Goal: Register for event/course

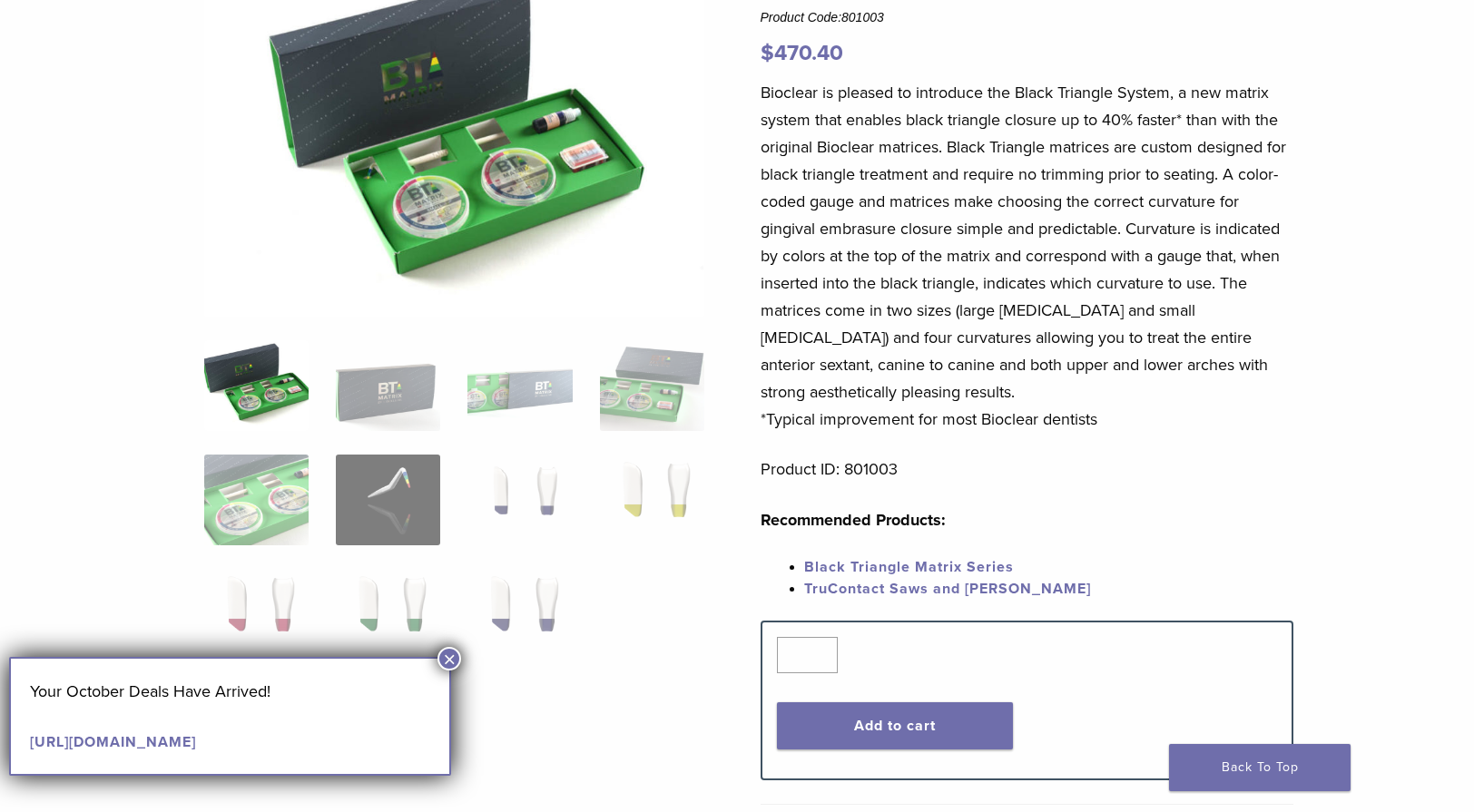
scroll to position [226, 0]
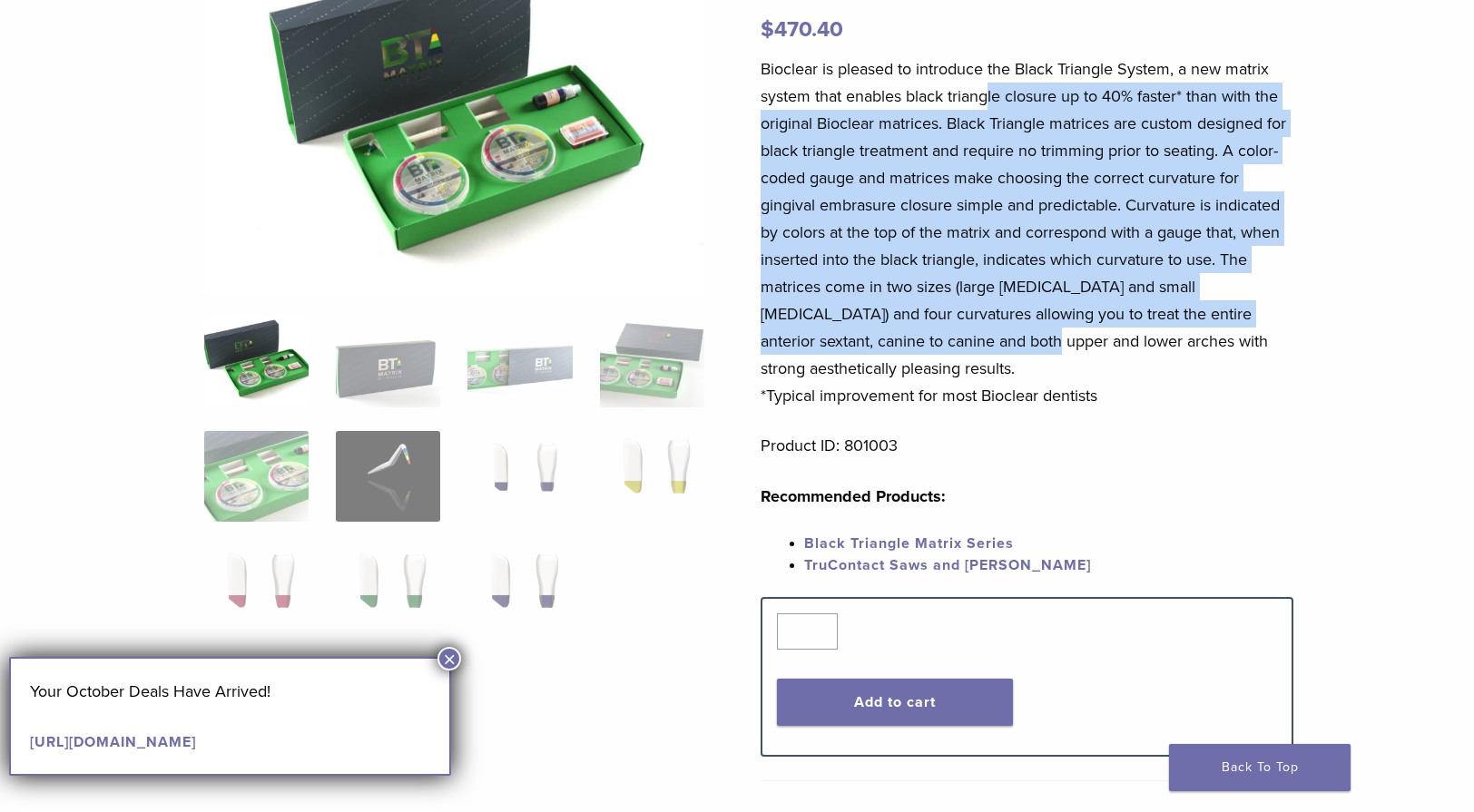
drag, startPoint x: 991, startPoint y: 98, endPoint x: 987, endPoint y: 329, distance: 231.0
click at [987, 329] on p "Bioclear is pleased to introduce the Black Triangle System, a new matrix system…" at bounding box center [1027, 232] width 534 height 354
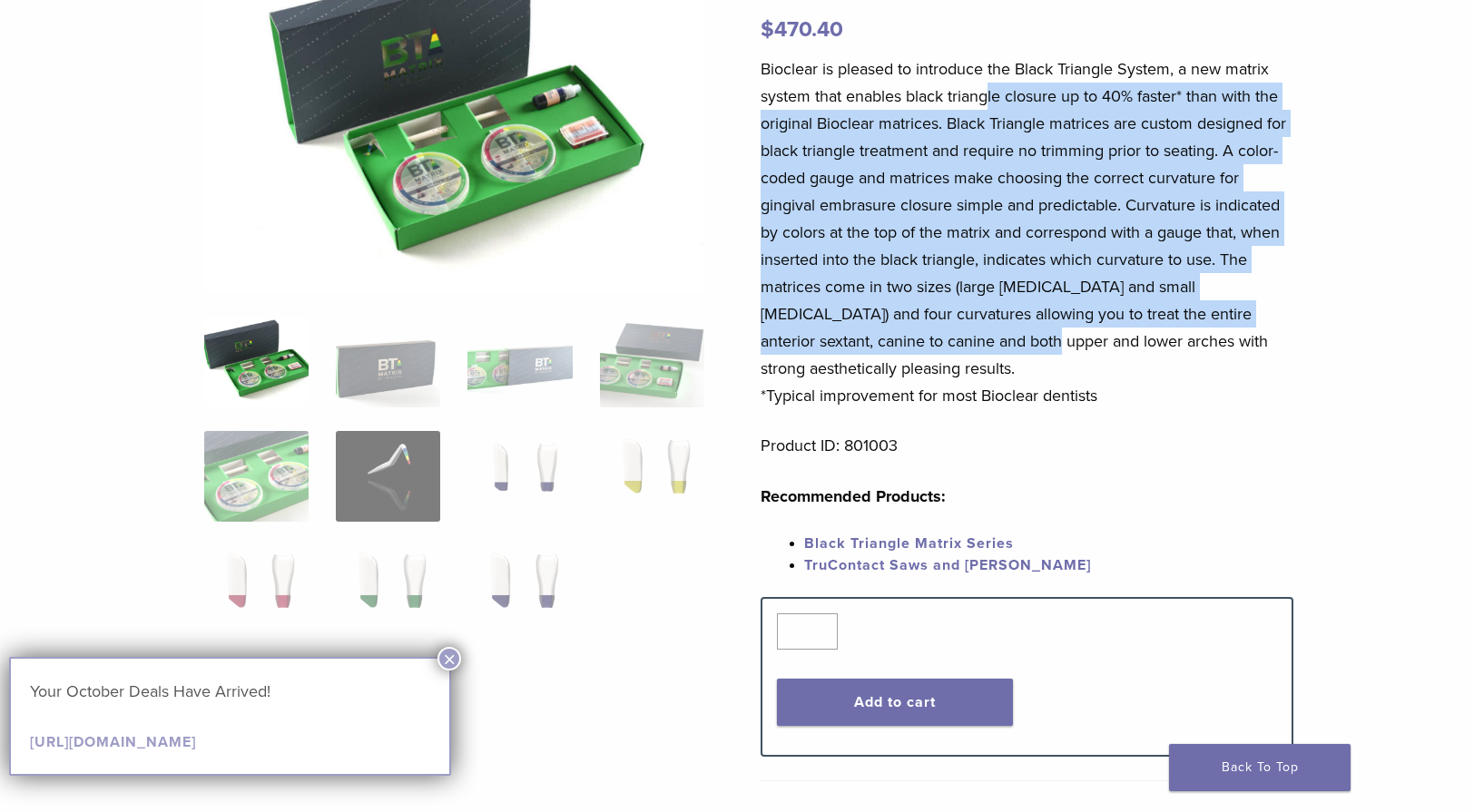
click at [985, 333] on p "Bioclear is pleased to introduce the Black Triangle System, a new matrix system…" at bounding box center [1027, 232] width 534 height 354
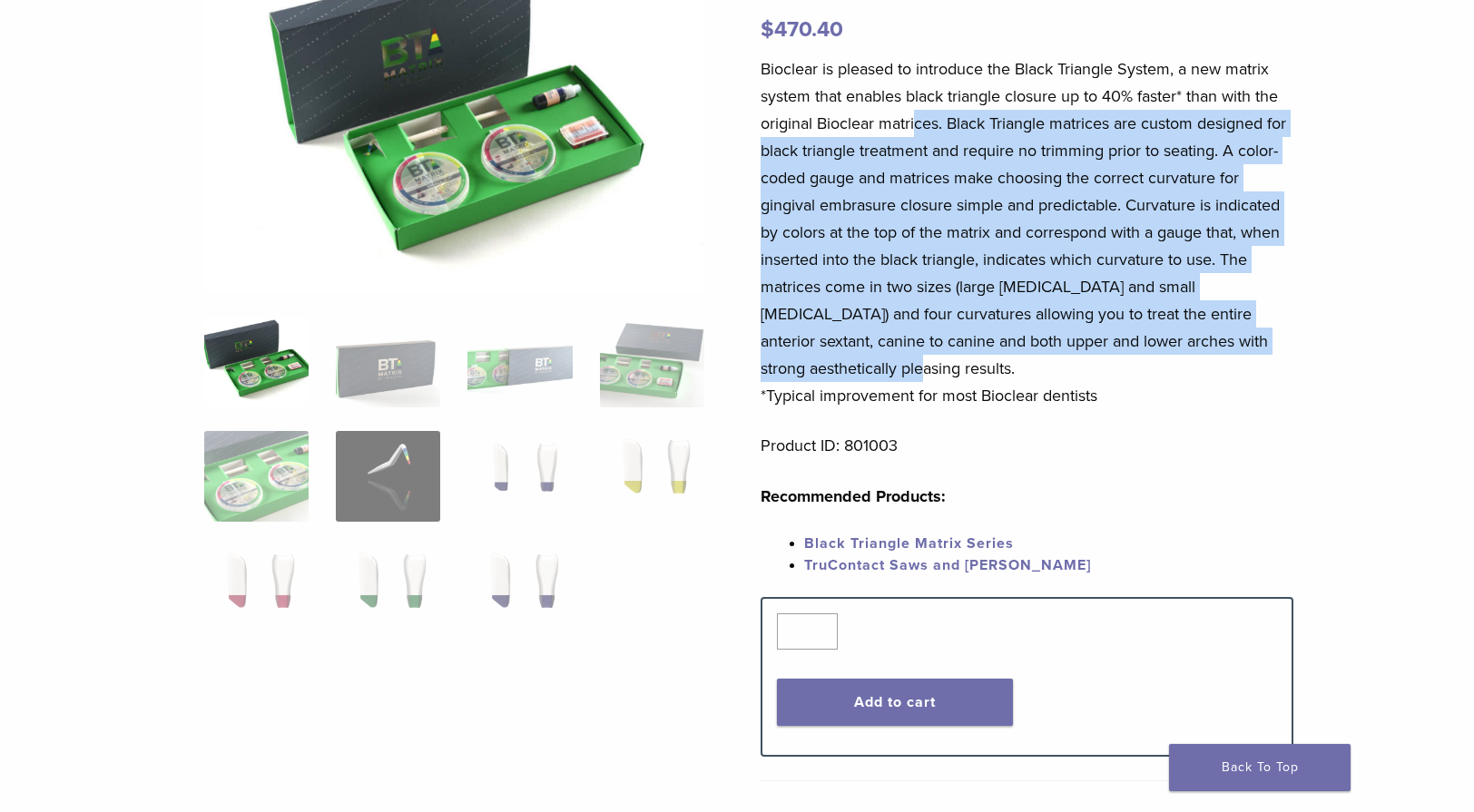
drag, startPoint x: 961, startPoint y: 362, endPoint x: 917, endPoint y: 126, distance: 240.1
click at [917, 126] on p "Bioclear is pleased to introduce the Black Triangle System, a new matrix system…" at bounding box center [1027, 232] width 534 height 354
click at [868, 178] on p "Bioclear is pleased to introduce the Black Triangle System, a new matrix system…" at bounding box center [1027, 232] width 534 height 354
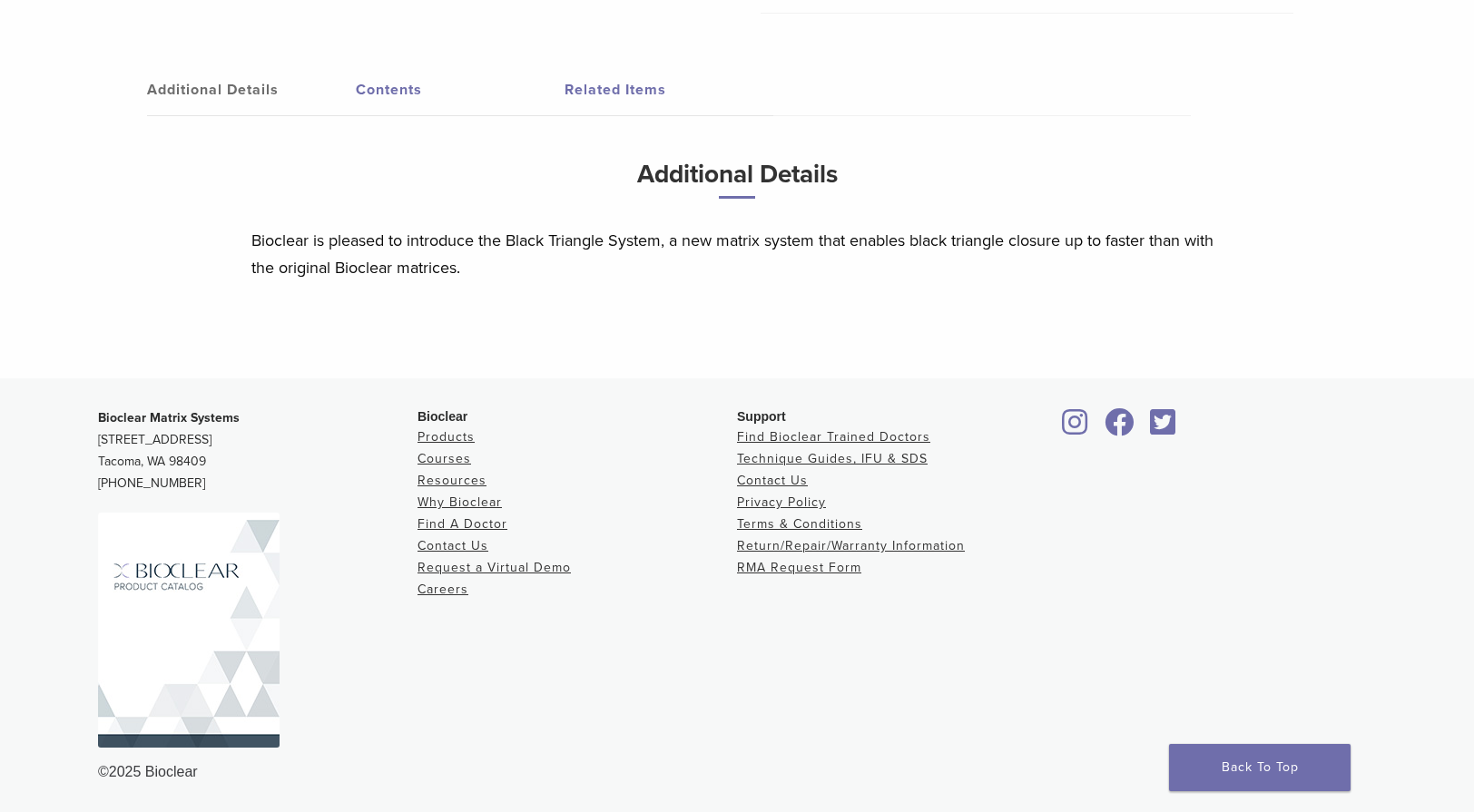
scroll to position [75, 0]
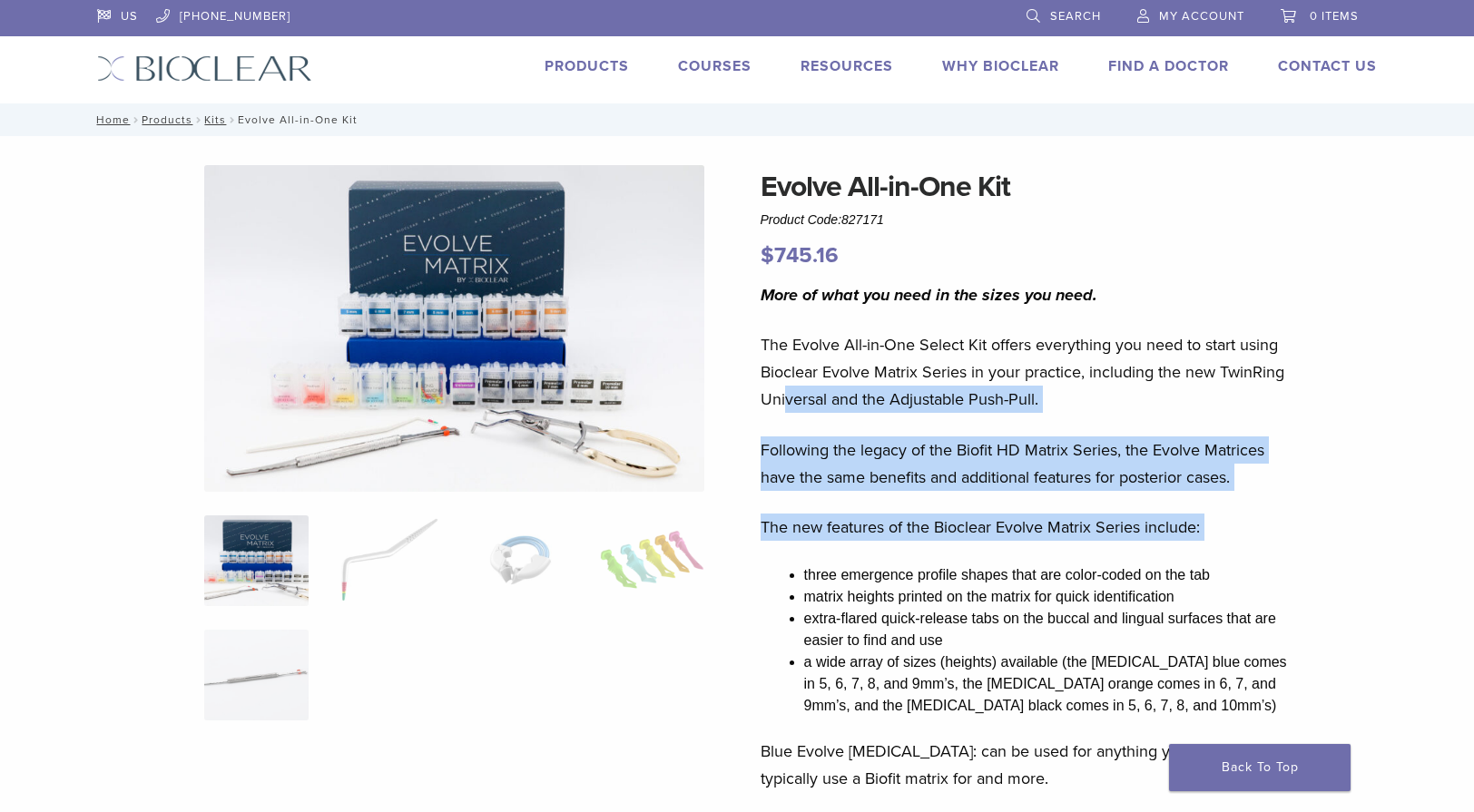
drag, startPoint x: 783, startPoint y: 383, endPoint x: 838, endPoint y: 583, distance: 207.4
click at [836, 570] on div "More of what you need in the sizes you need. The Evolve All-in-One Select Kit o…" at bounding box center [1027, 757] width 534 height 953
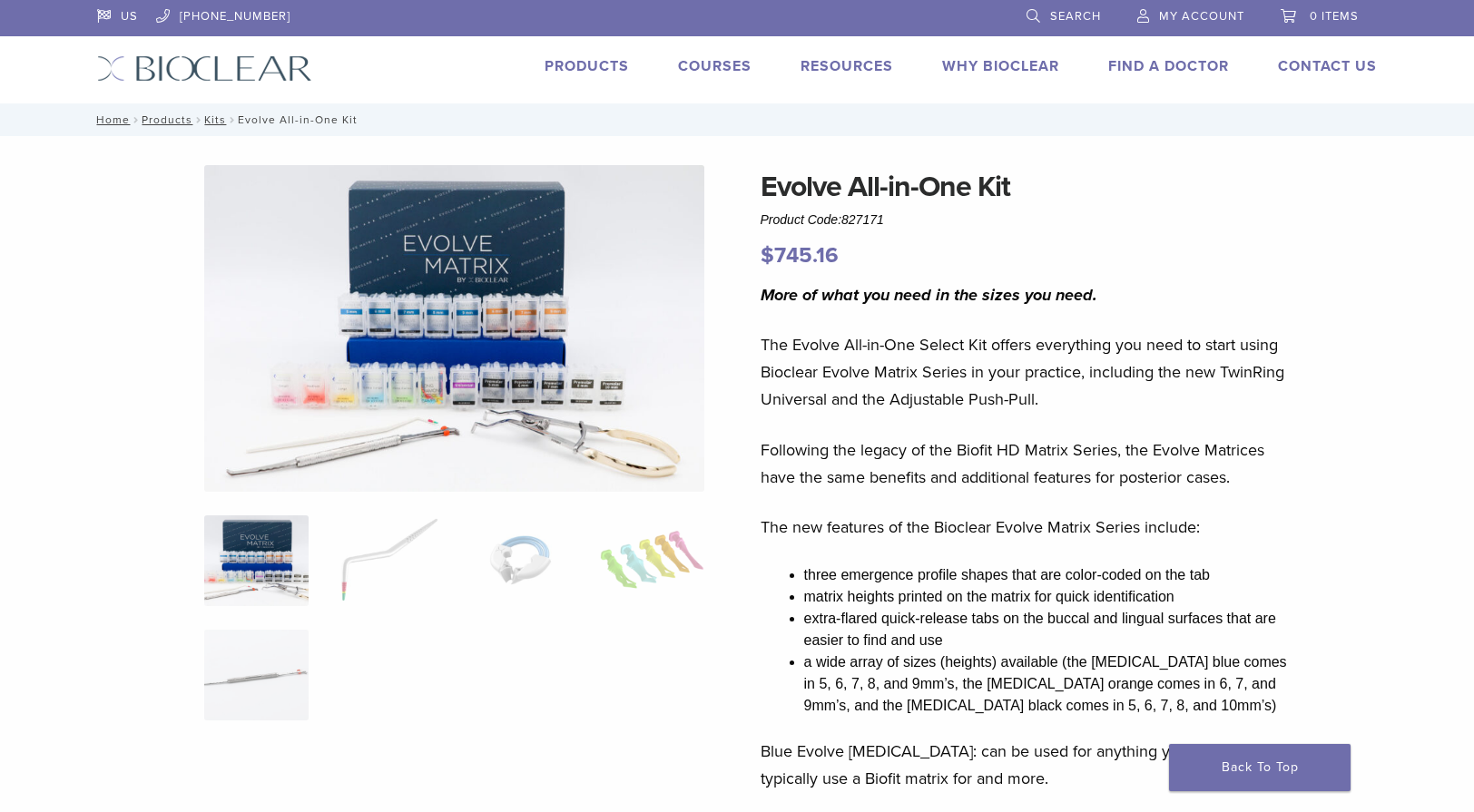
click at [839, 586] on li "matrix heights printed on the matrix for quick identification" at bounding box center [1050, 597] width 490 height 22
click at [528, 425] on img at bounding box center [454, 328] width 501 height 326
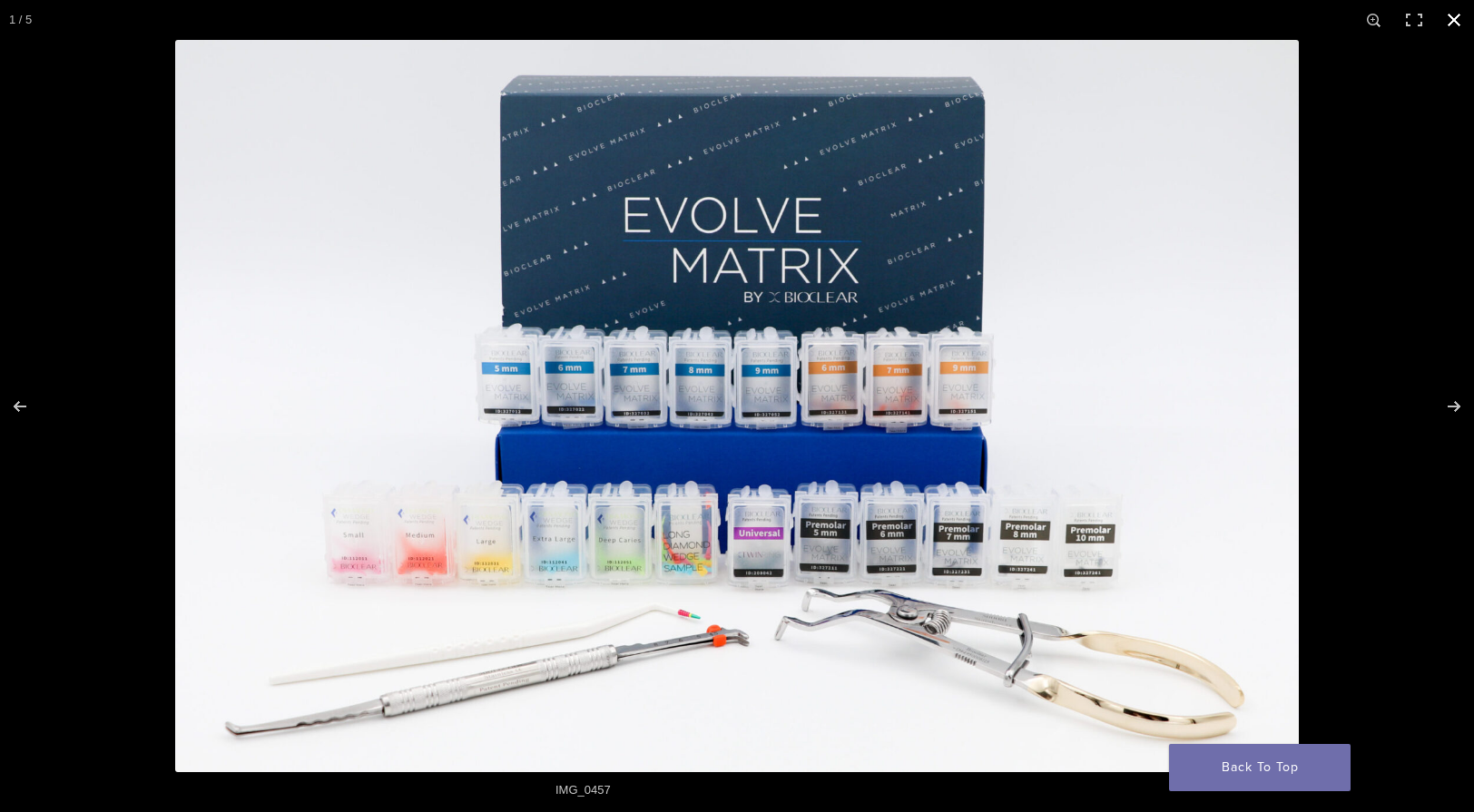
click at [147, 334] on div "Full screen image" at bounding box center [737, 406] width 1474 height 812
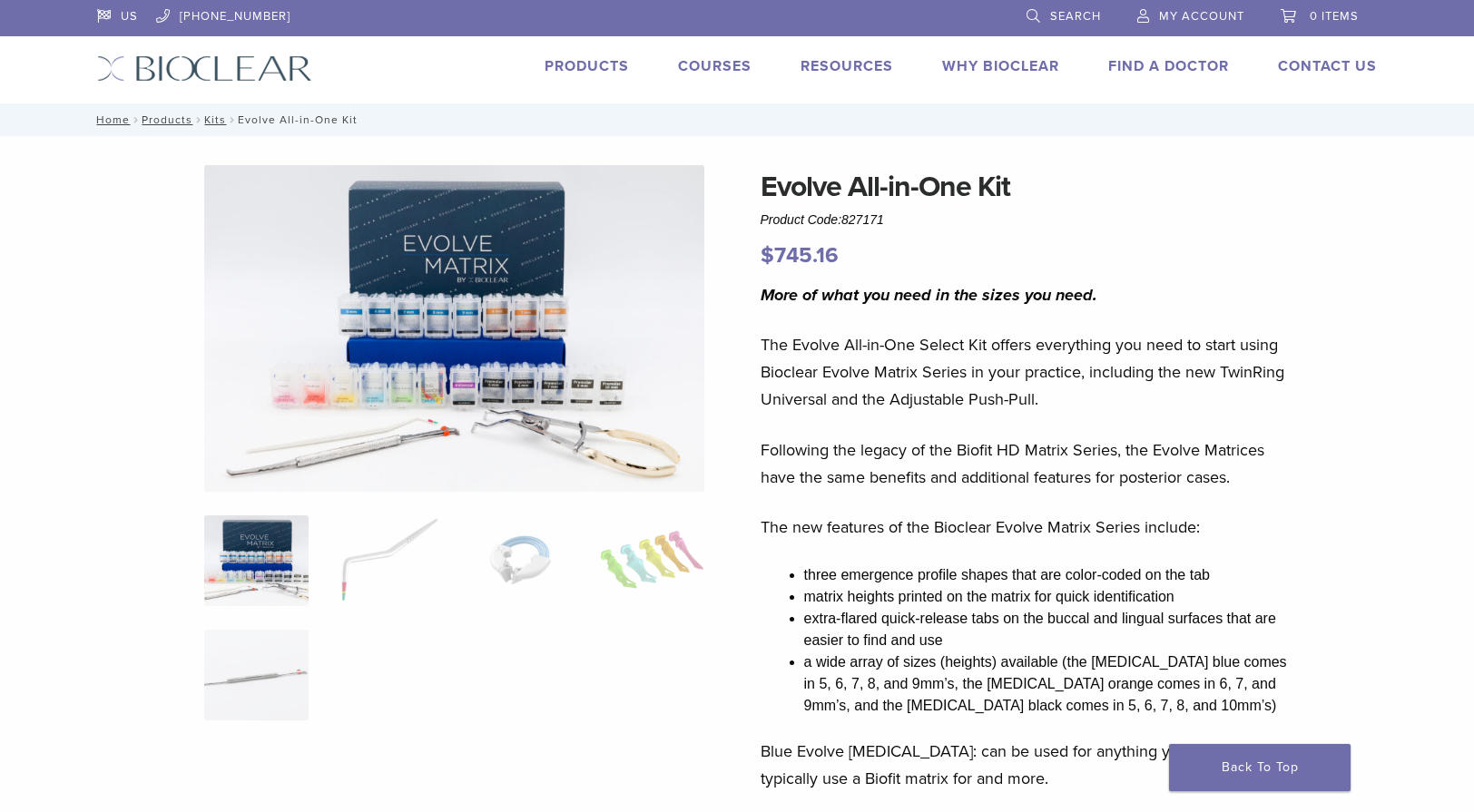
click at [233, 545] on img at bounding box center [256, 560] width 105 height 91
click at [734, 69] on link "Courses" at bounding box center [714, 66] width 74 height 19
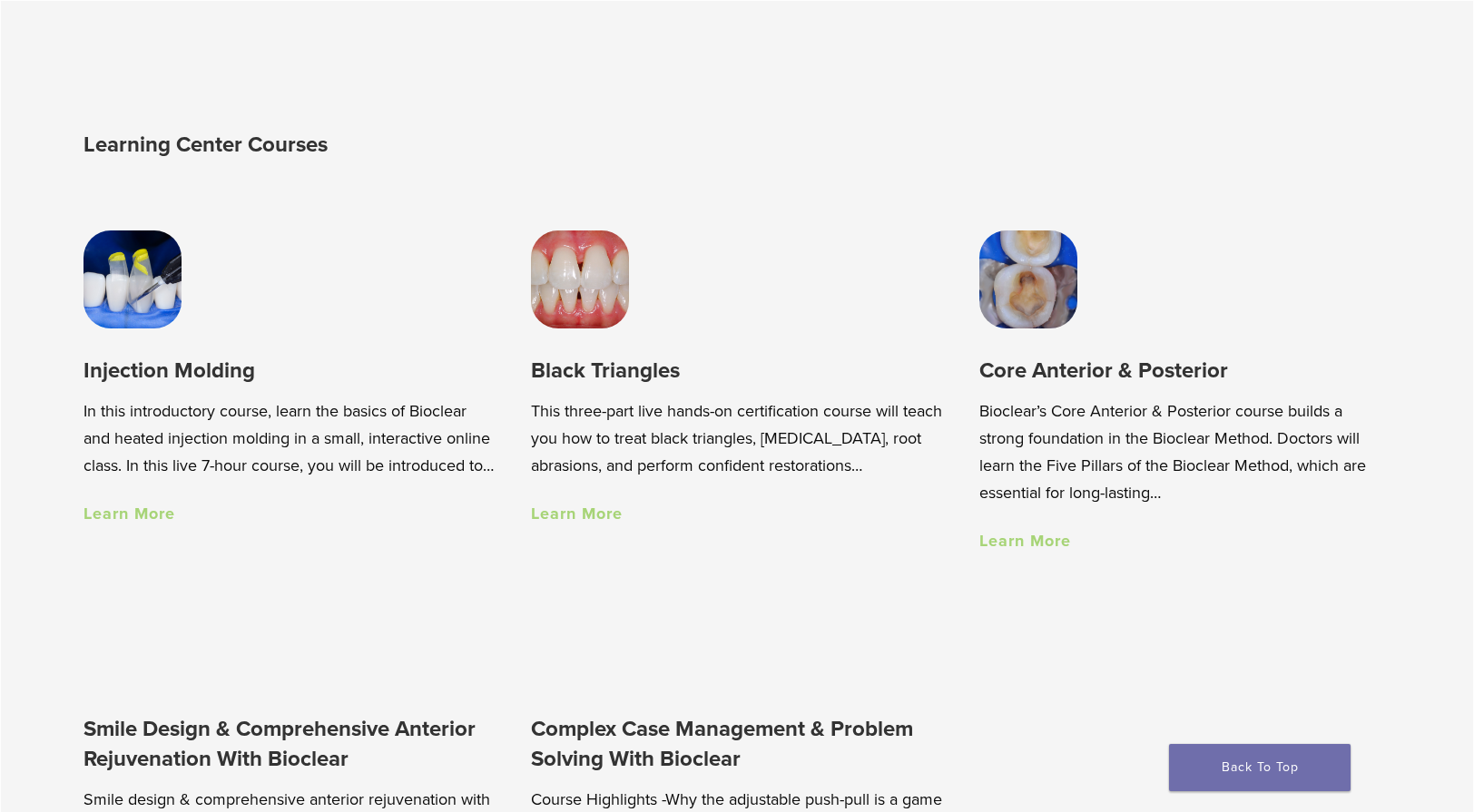
scroll to position [1240, 0]
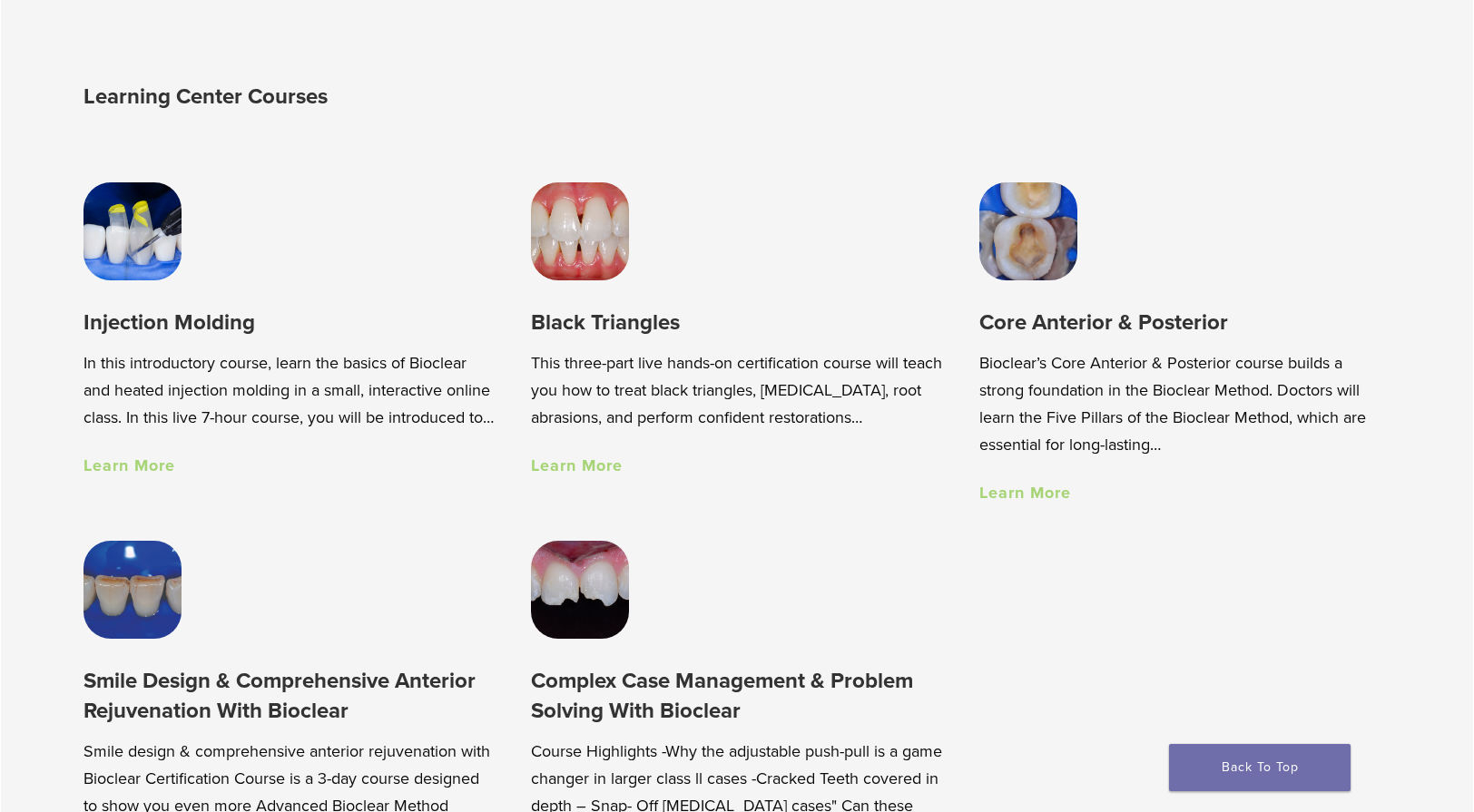
click at [136, 475] on link "Learn More" at bounding box center [129, 465] width 92 height 20
